Goal: Find specific page/section: Find specific page/section

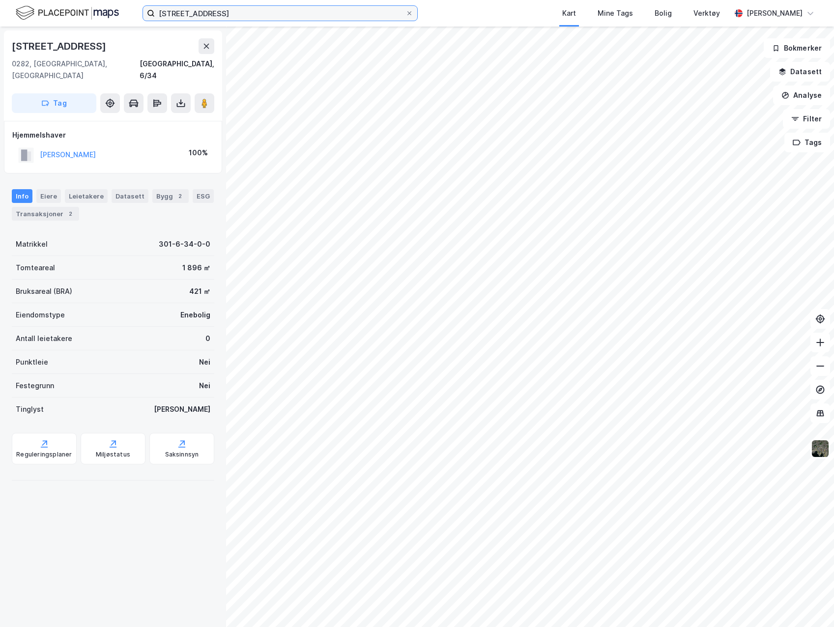
click at [333, 10] on input "[STREET_ADDRESS]" at bounding box center [280, 13] width 251 height 15
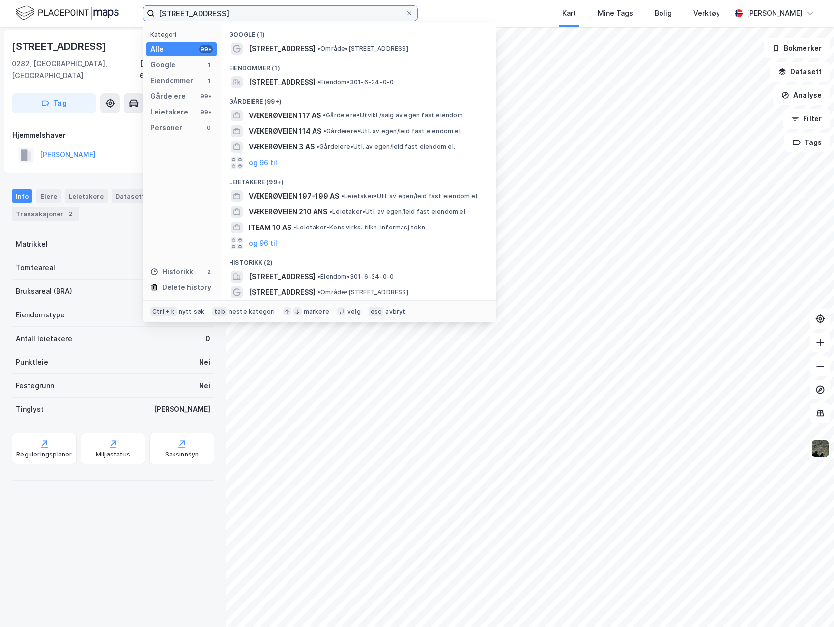
drag, startPoint x: 0, startPoint y: 0, endPoint x: 106, endPoint y: 2, distance: 105.7
click at [106, 2] on div "vækerøveien 10 Kategori Alle 99+ Google 1 Eiendommer 1 Gårdeiere 99+ Leietakere…" at bounding box center [417, 13] width 834 height 27
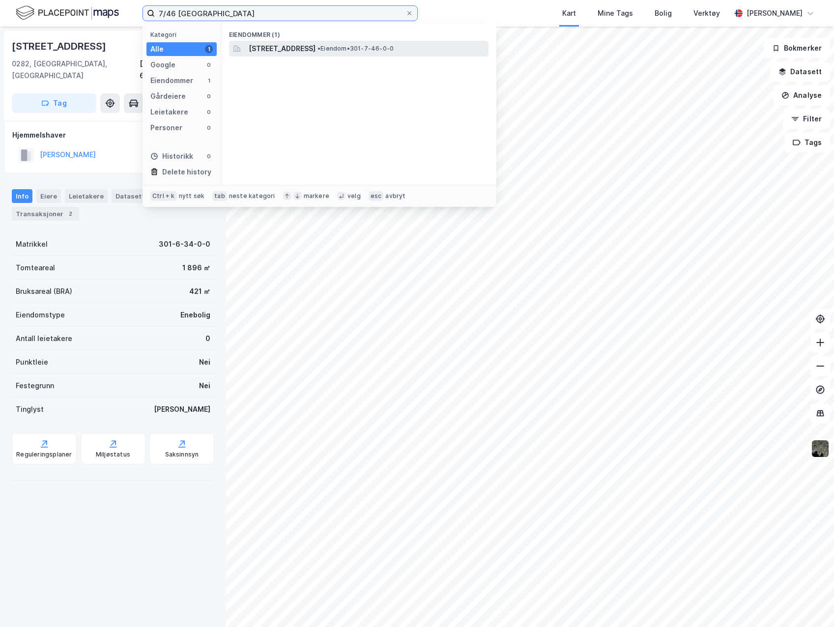
type input "7/46 [GEOGRAPHIC_DATA]"
click at [374, 54] on div "[STREET_ADDRESS] • Eiendom • 301-7-46-0-0" at bounding box center [368, 49] width 238 height 12
